Goal: Find specific page/section: Find specific page/section

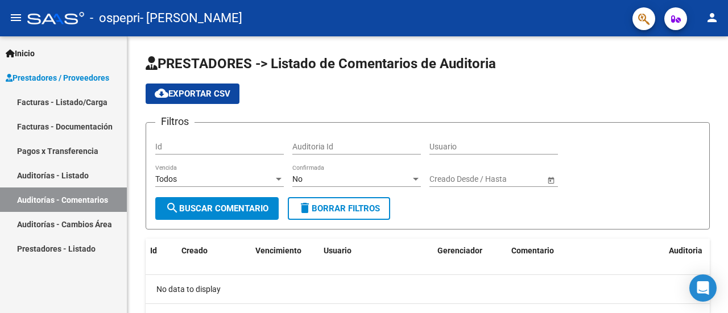
scroll to position [55, 0]
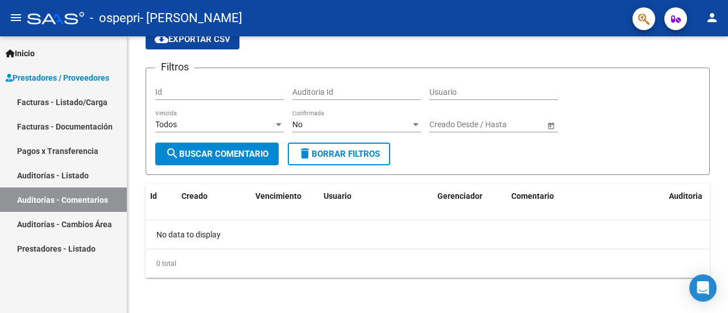
click at [696, 211] on div "PRESTADORES -> Listado de Comentarios de Auditoria cloud_download Exportar CSV …" at bounding box center [428, 148] width 603 height 333
click at [535, 202] on div "Comentario" at bounding box center [585, 196] width 148 height 13
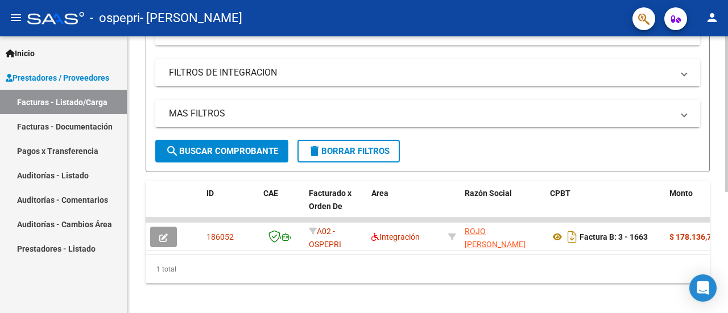
scroll to position [216, 0]
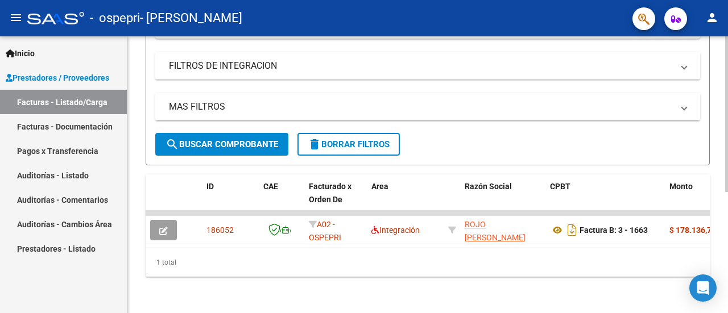
click at [718, 204] on div "Video tutorial PRESTADORES -> Listado de CPBTs Emitidos por Prestadores / Prove…" at bounding box center [428, 70] width 603 height 485
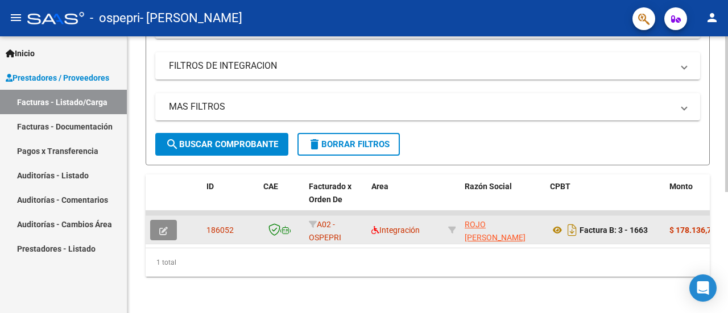
click at [161, 227] on icon "button" at bounding box center [163, 231] width 9 height 9
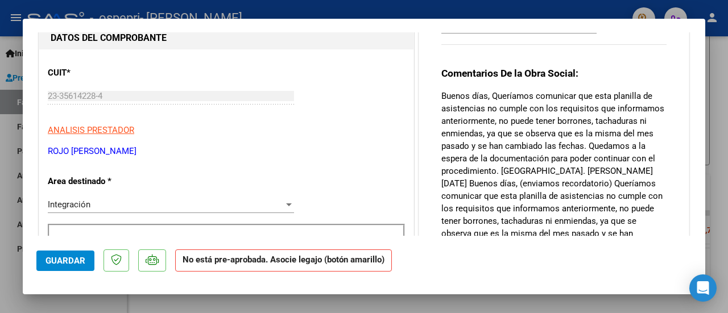
scroll to position [20, 0]
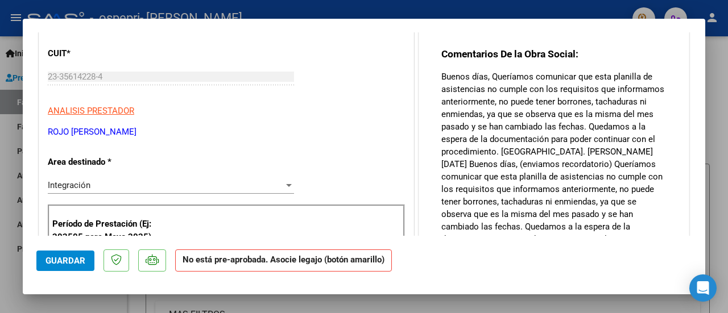
scroll to position [143, 0]
